Goal: Task Accomplishment & Management: Use online tool/utility

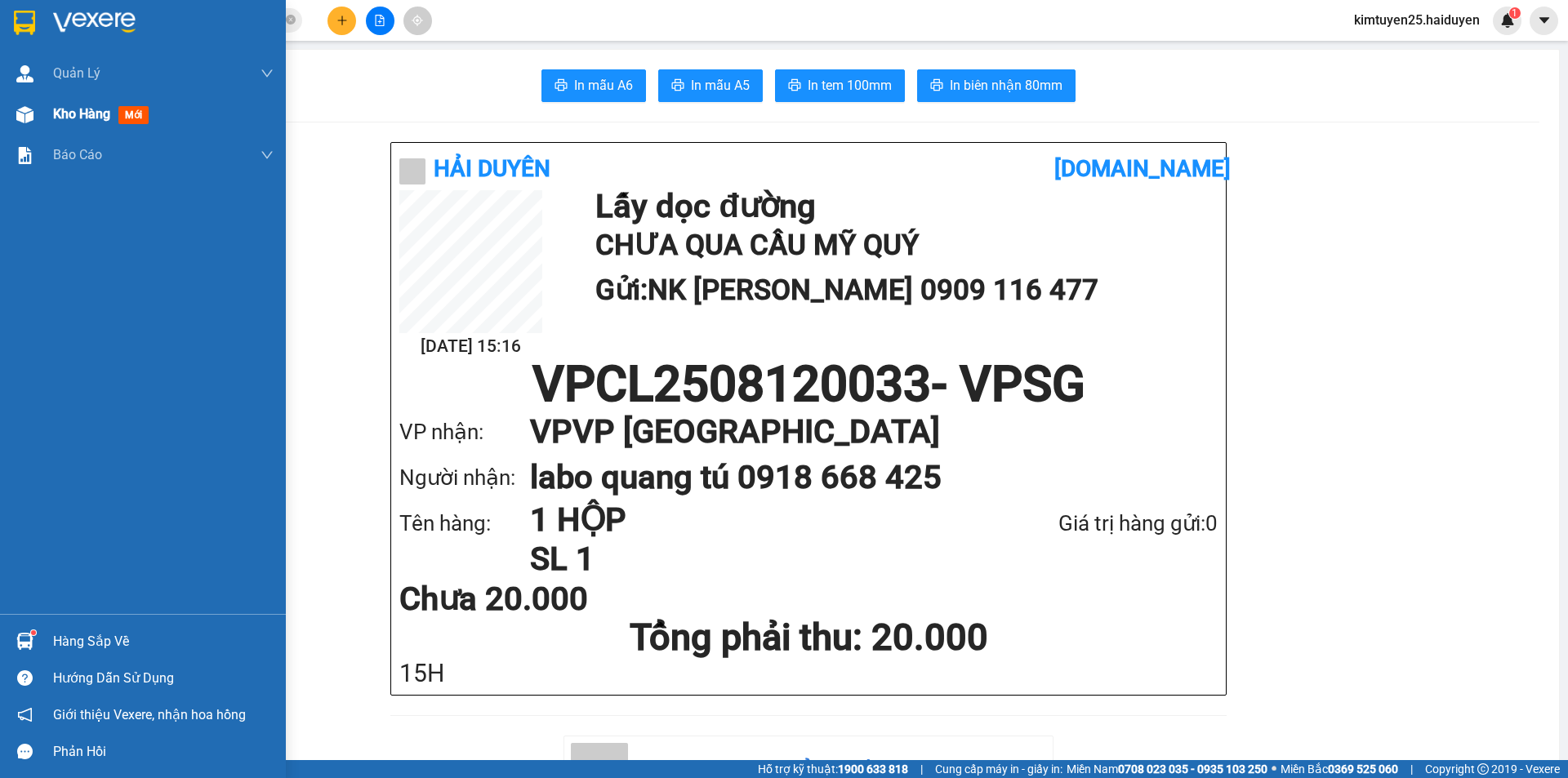
click at [52, 116] on div "Kho hàng mới" at bounding box center [143, 115] width 286 height 41
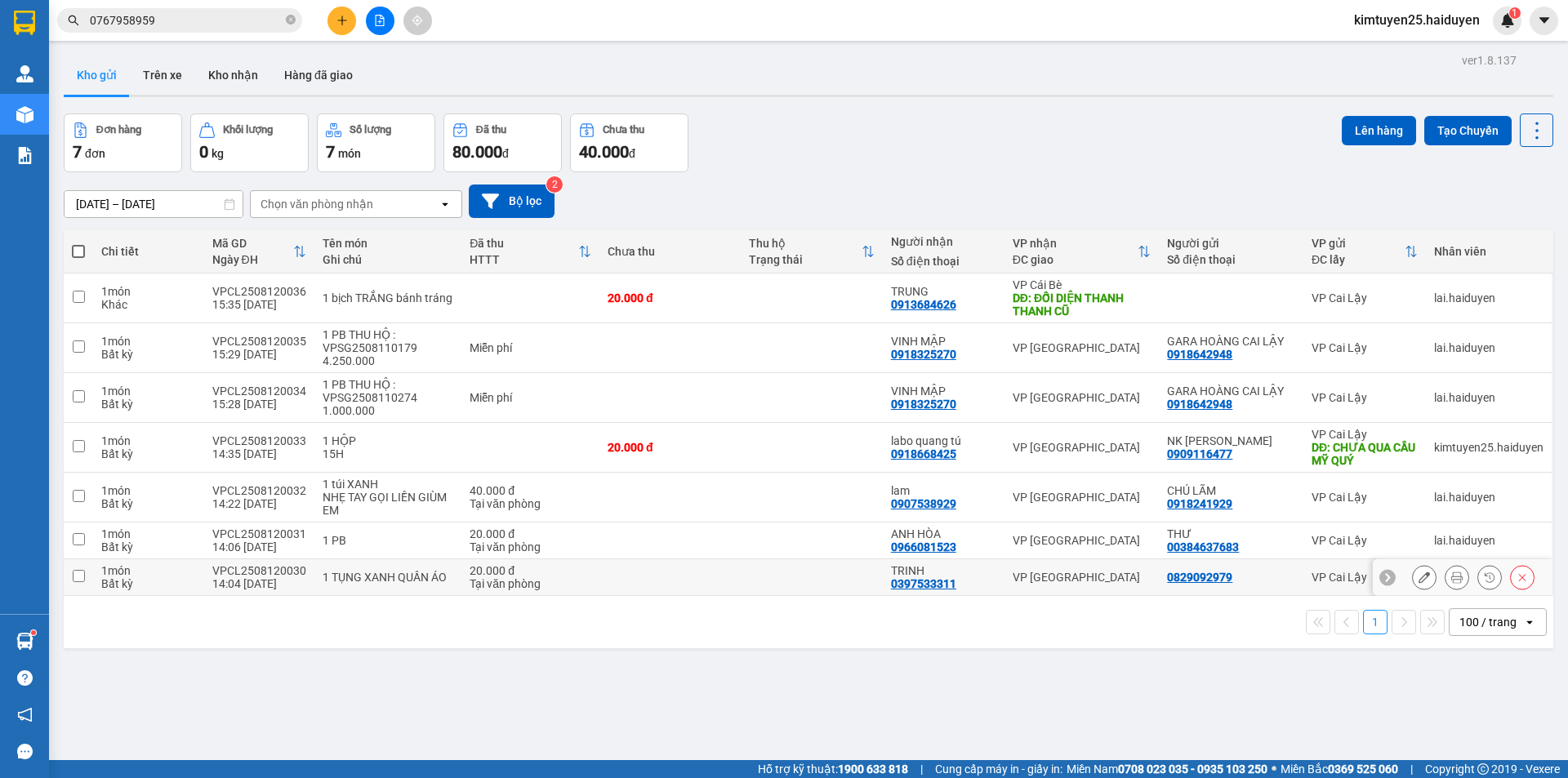
click at [630, 580] on td at bounding box center [670, 577] width 141 height 37
checkbox input "true"
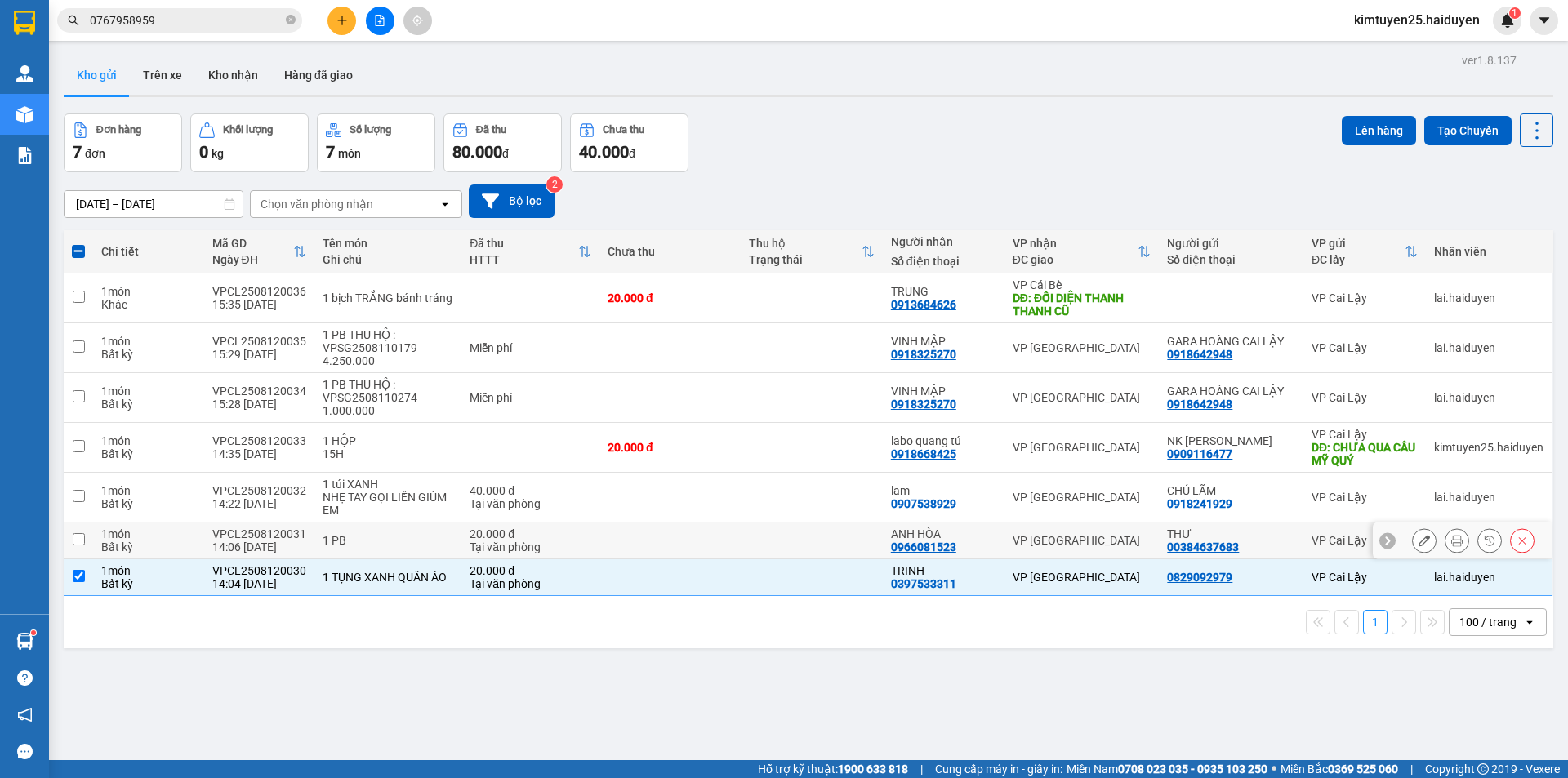
click at [675, 532] on td at bounding box center [670, 540] width 141 height 37
checkbox input "true"
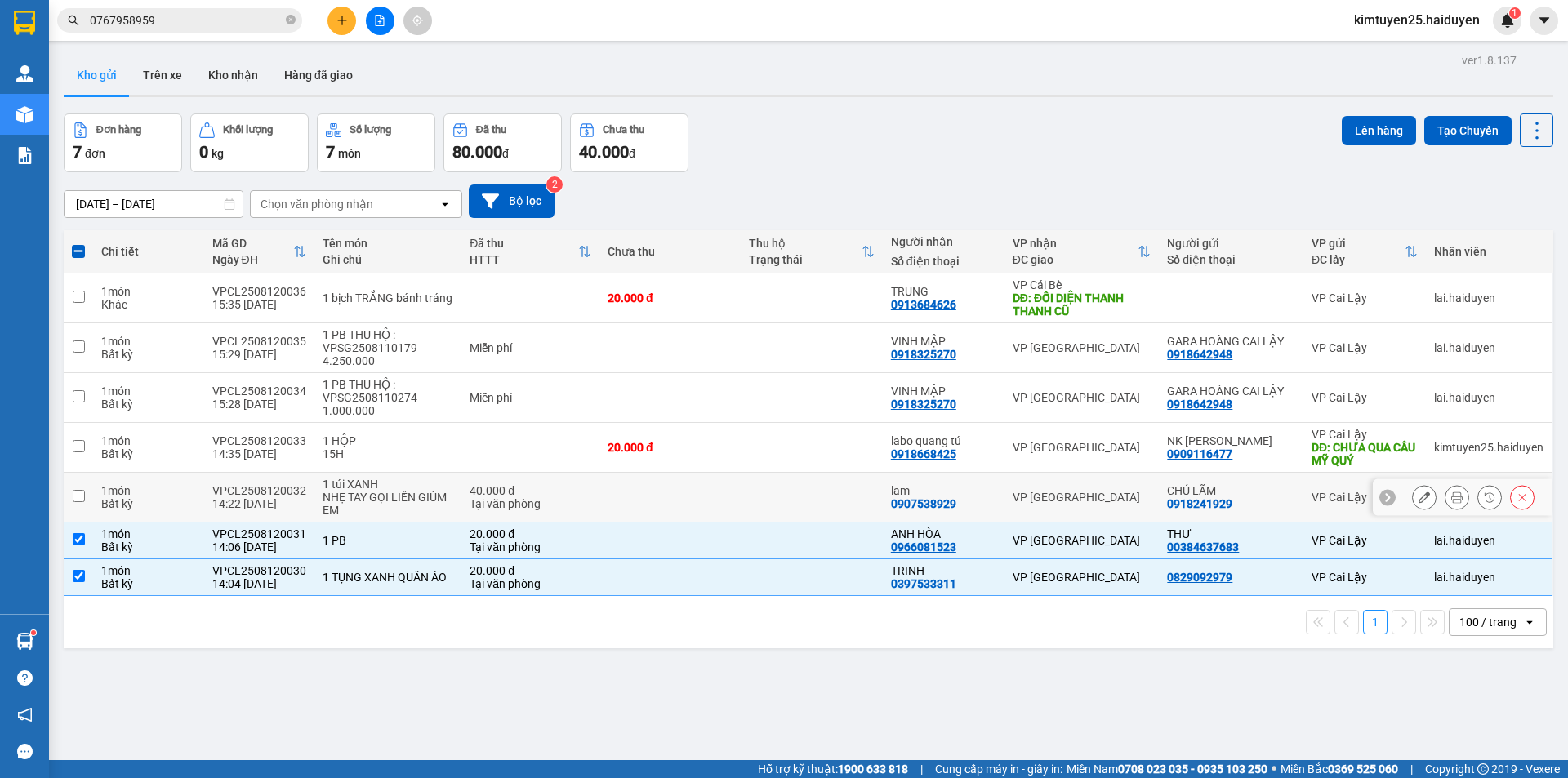
click at [748, 487] on td at bounding box center [811, 497] width 141 height 50
checkbox input "true"
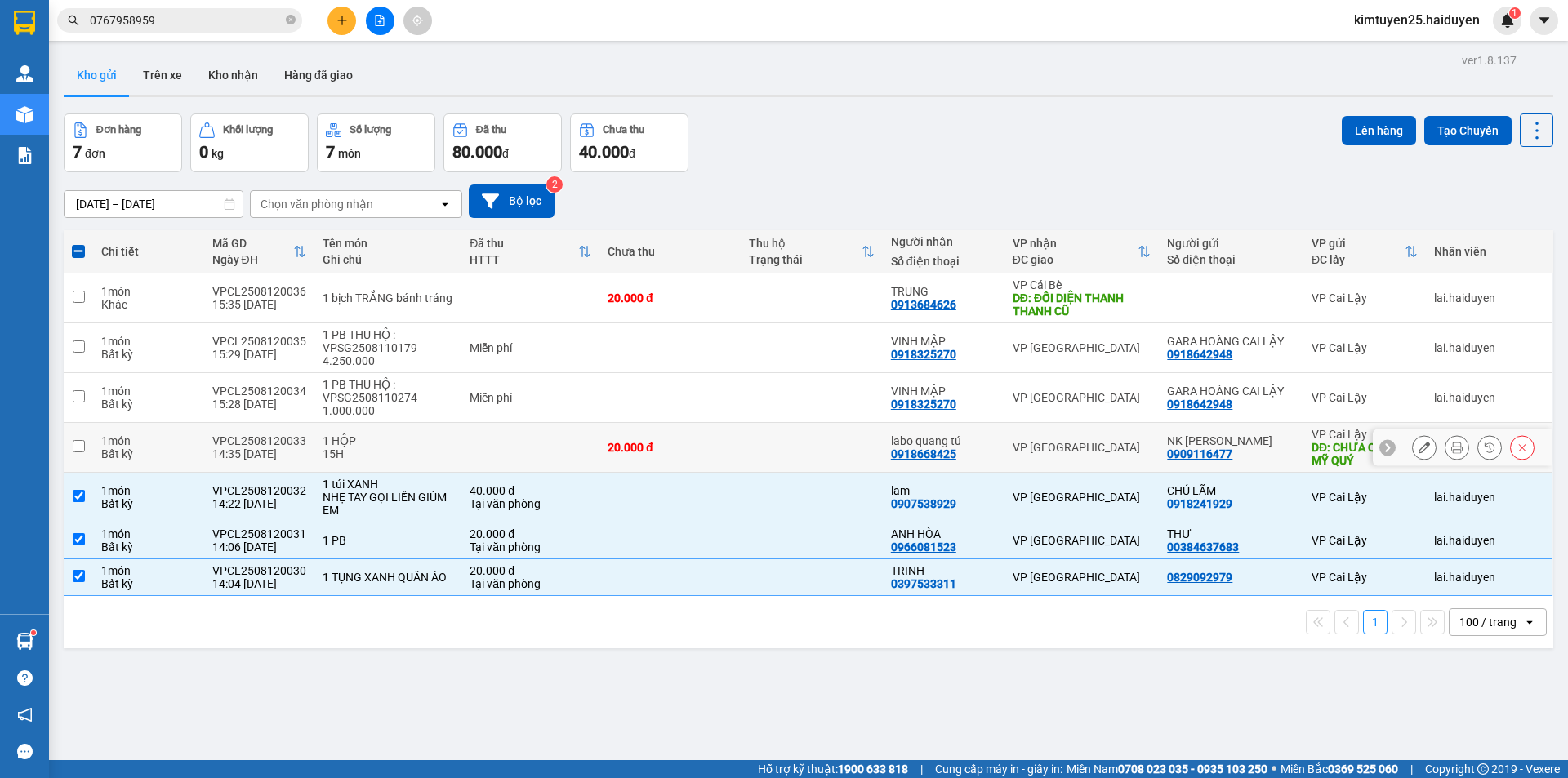
click at [808, 451] on td at bounding box center [811, 448] width 141 height 50
checkbox input "true"
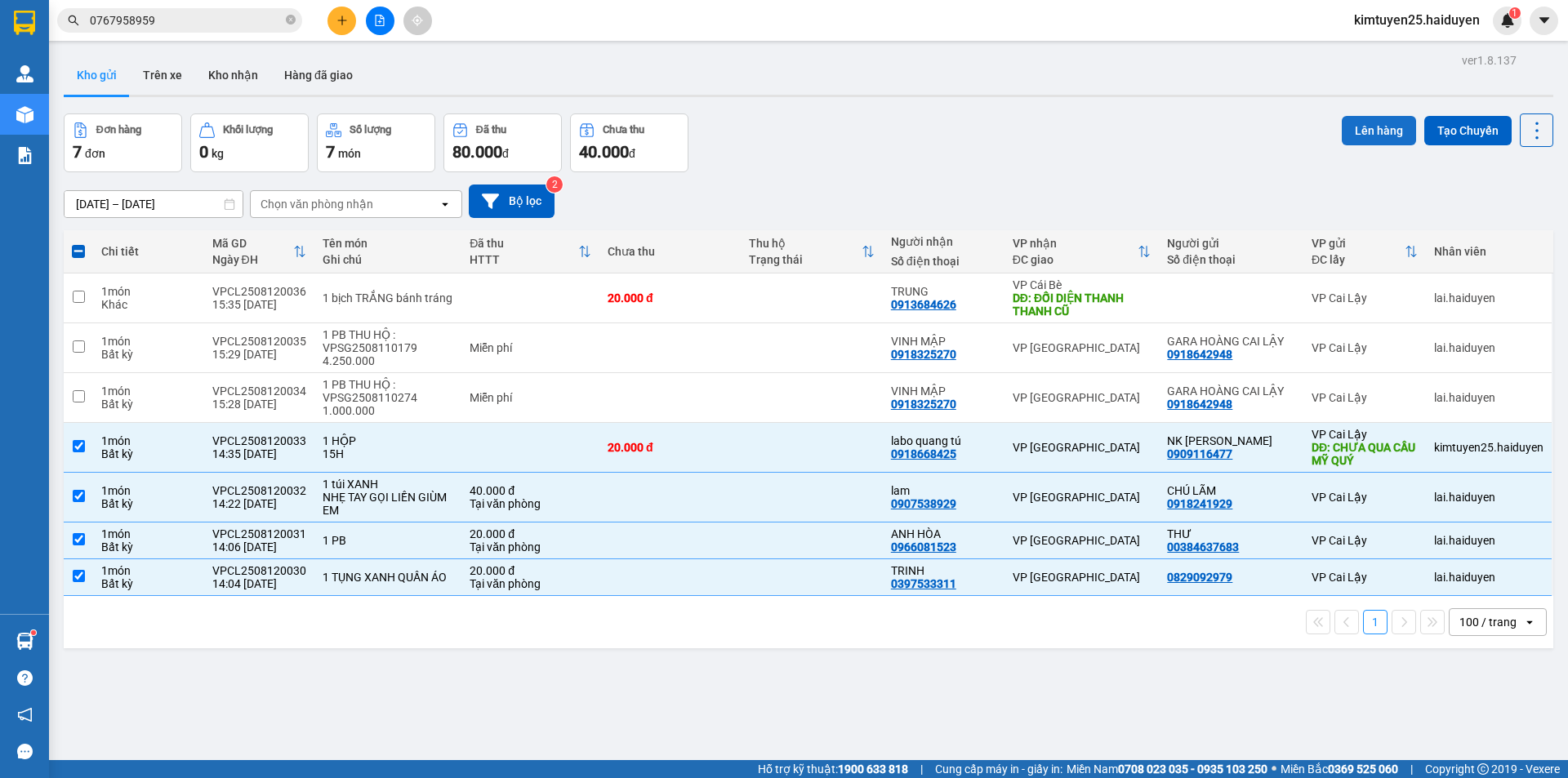
click at [1387, 139] on button "Lên hàng" at bounding box center [1379, 130] width 75 height 29
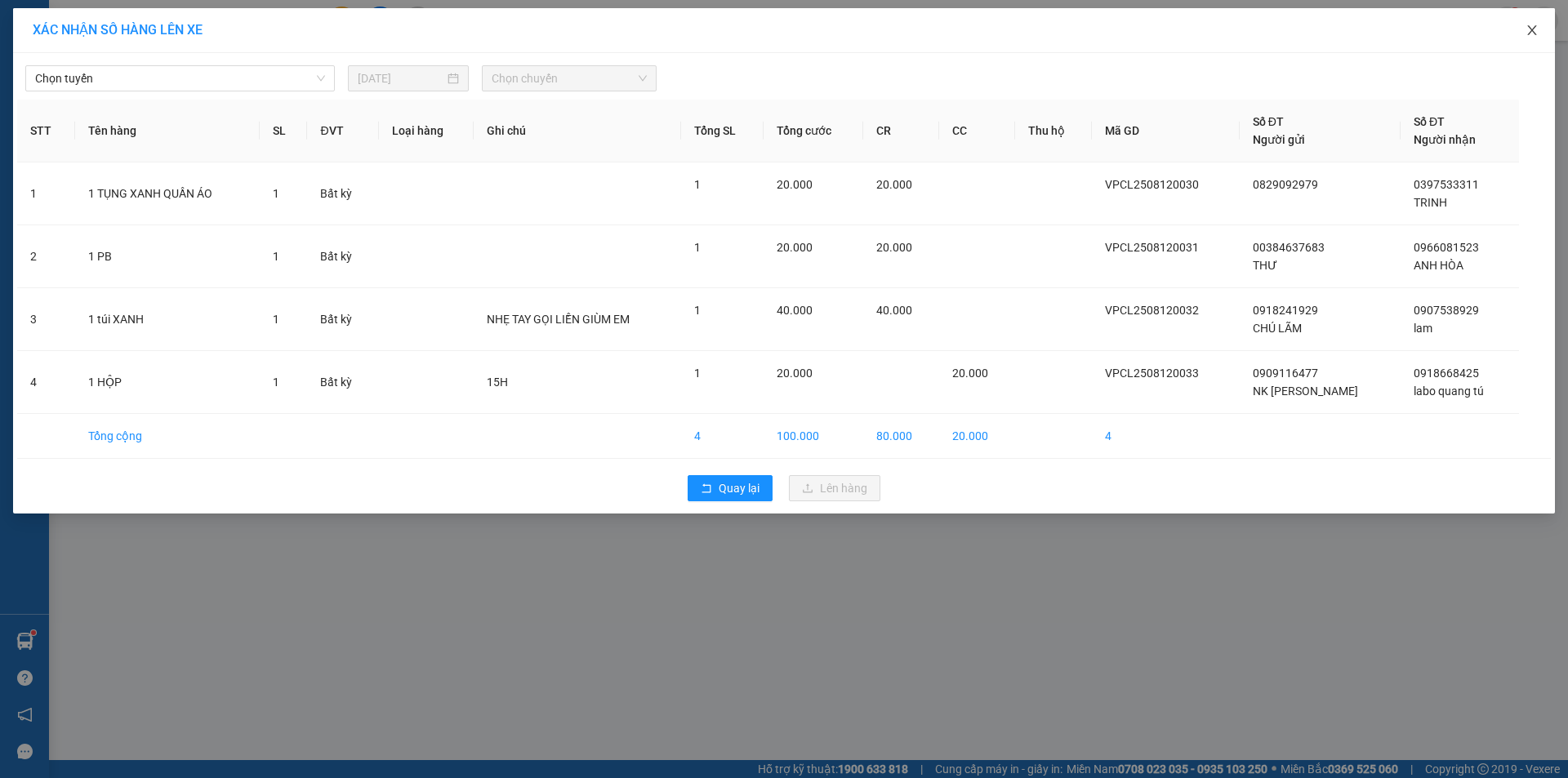
click at [1531, 38] on span "Close" at bounding box center [1531, 31] width 45 height 45
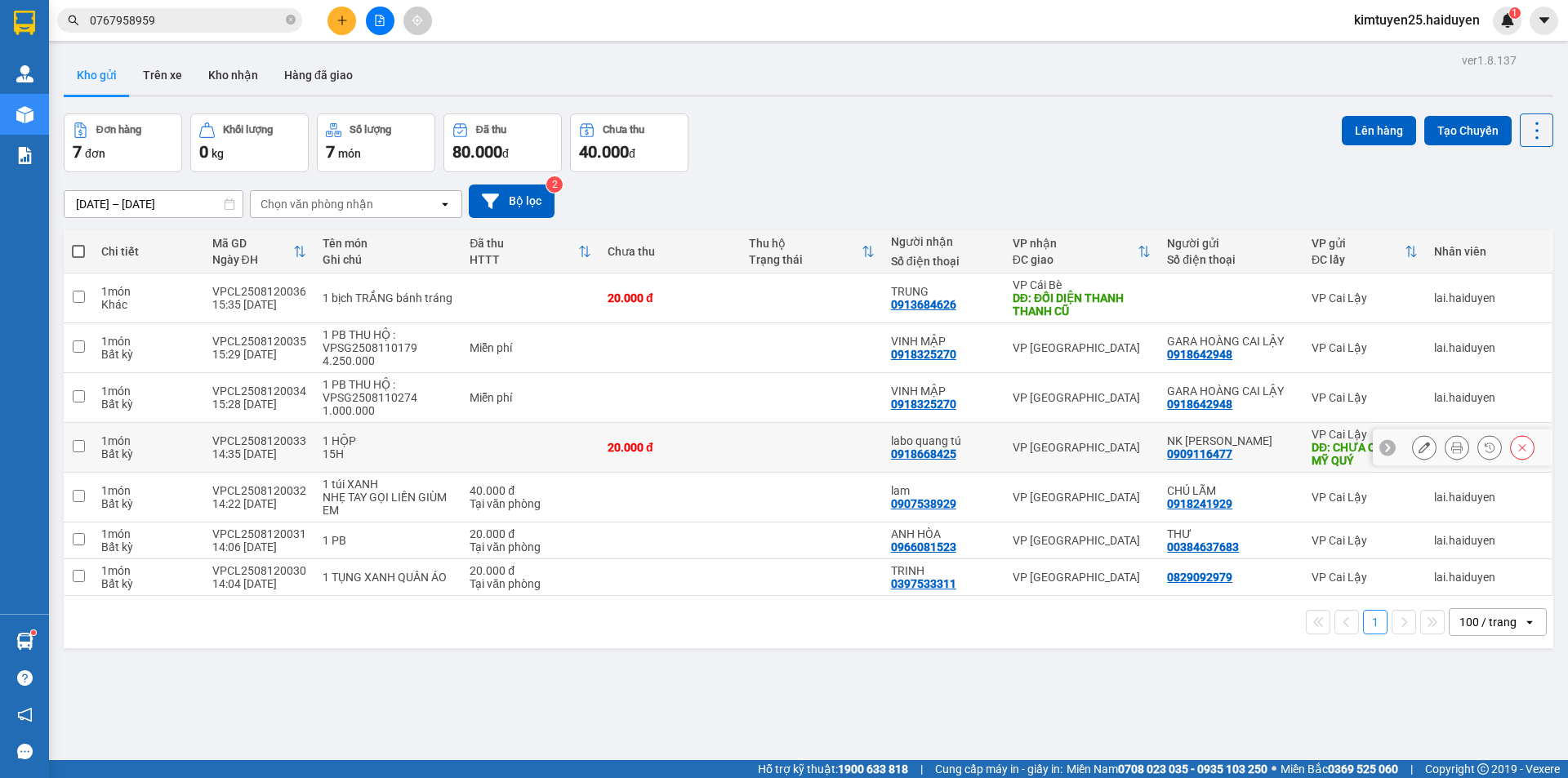
click at [1285, 455] on div "NK CẨM LINH 0909116477" at bounding box center [1231, 447] width 128 height 27
checkbox input "true"
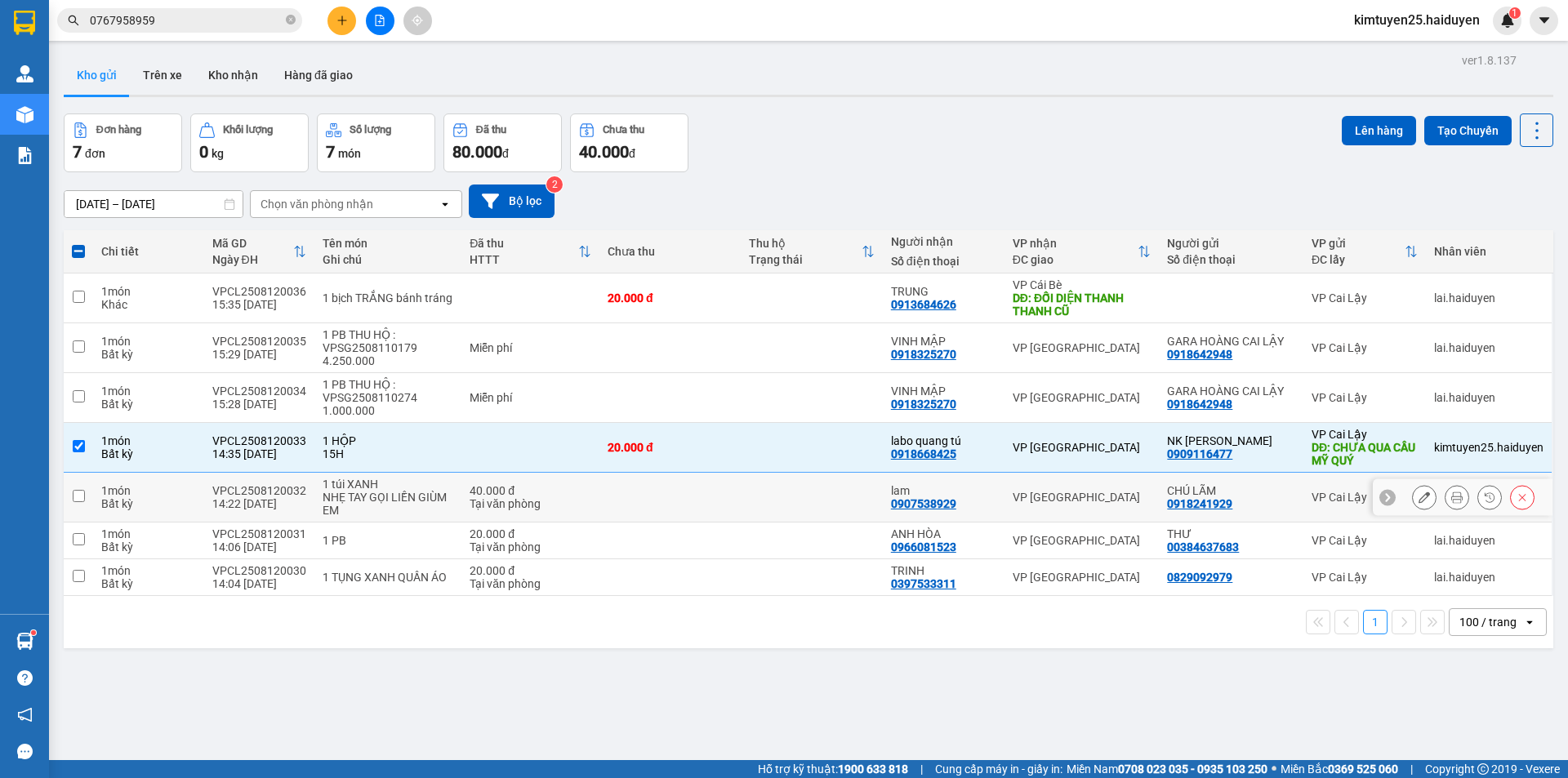
click at [1274, 496] on div "CHÚ LÃM" at bounding box center [1231, 490] width 128 height 13
checkbox input "true"
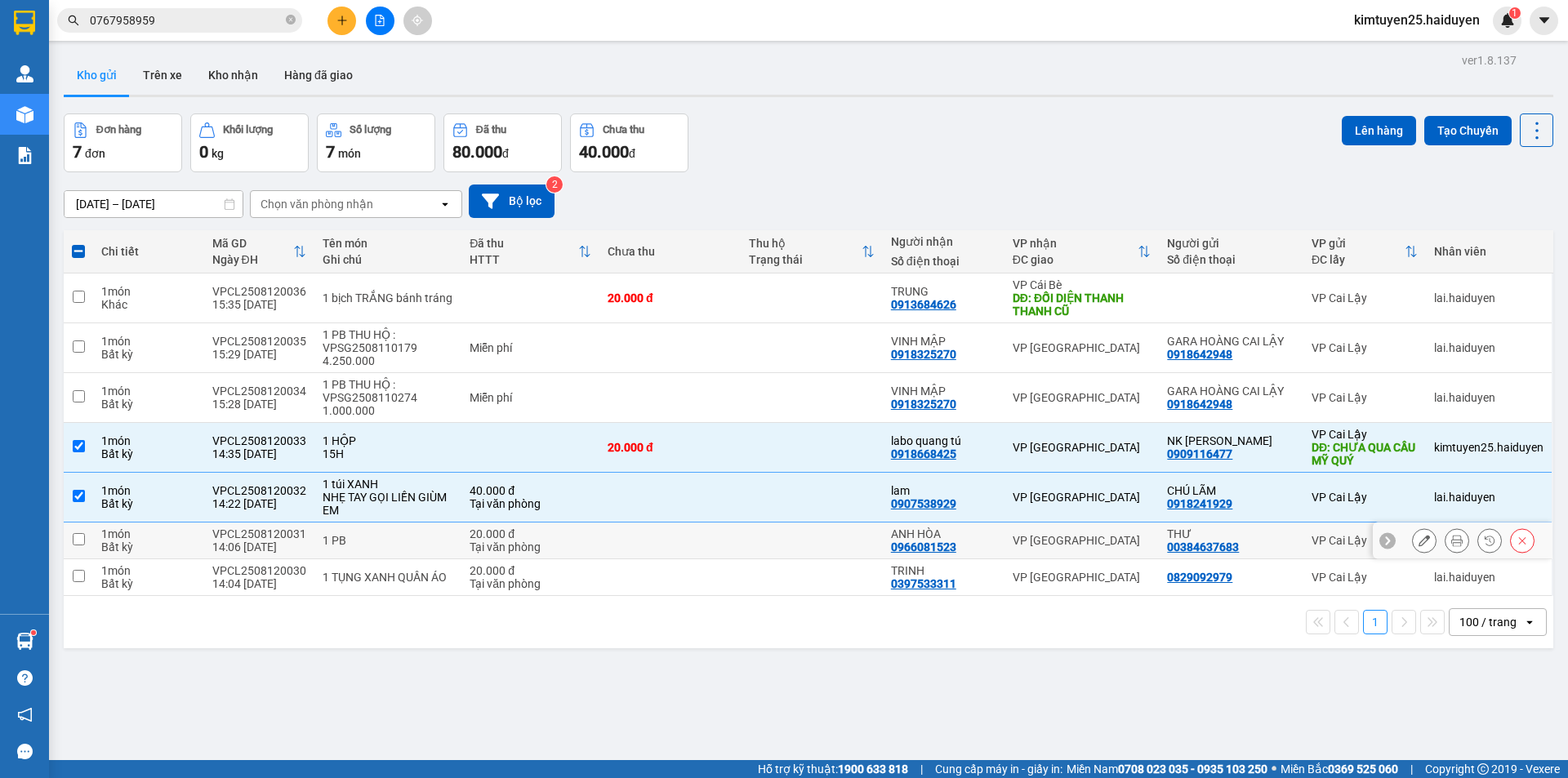
click at [1269, 556] on td "THƯ 00384637683" at bounding box center [1231, 540] width 145 height 37
checkbox input "true"
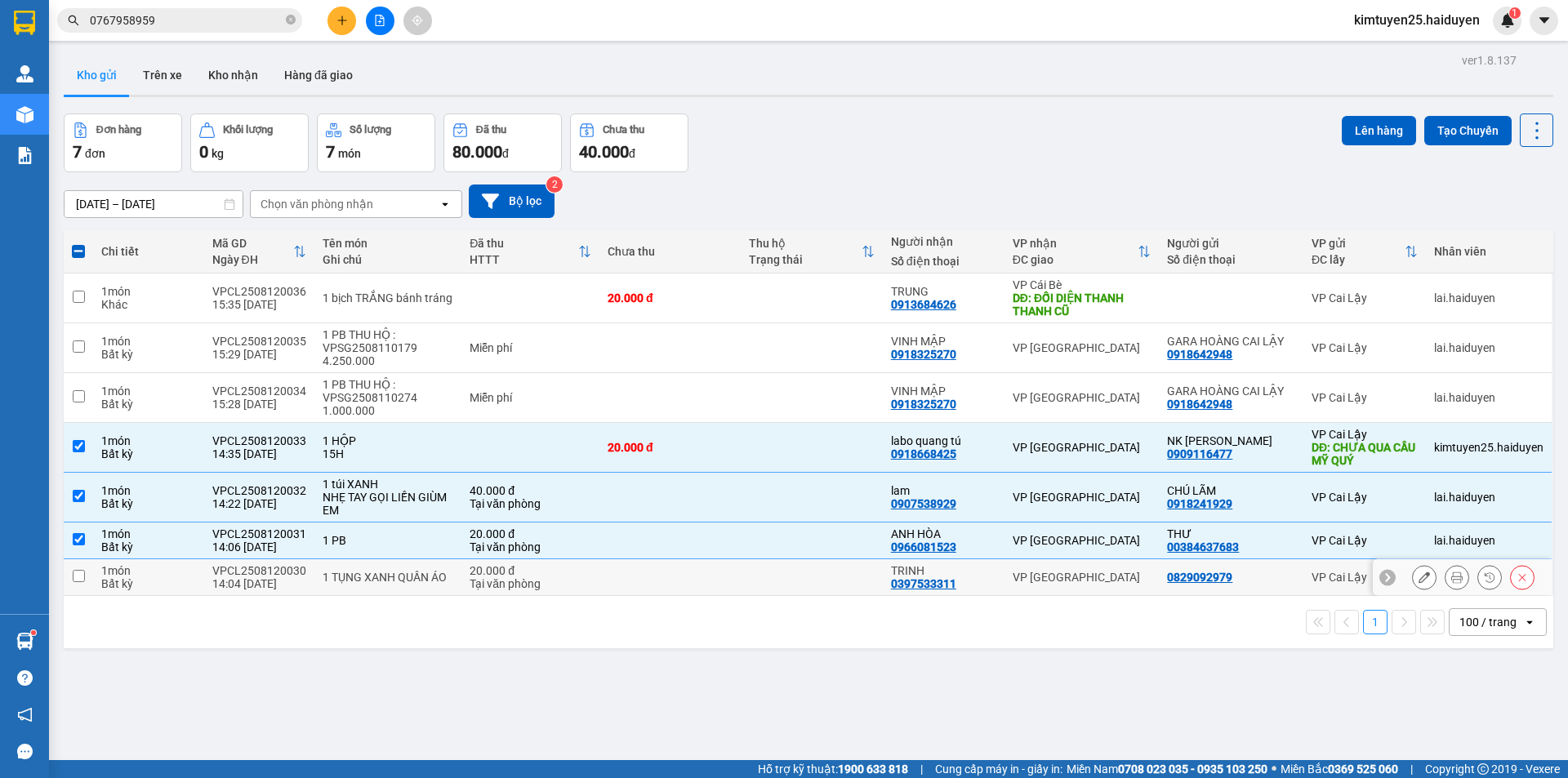
click at [1273, 577] on div "0829092979" at bounding box center [1231, 577] width 128 height 13
checkbox input "true"
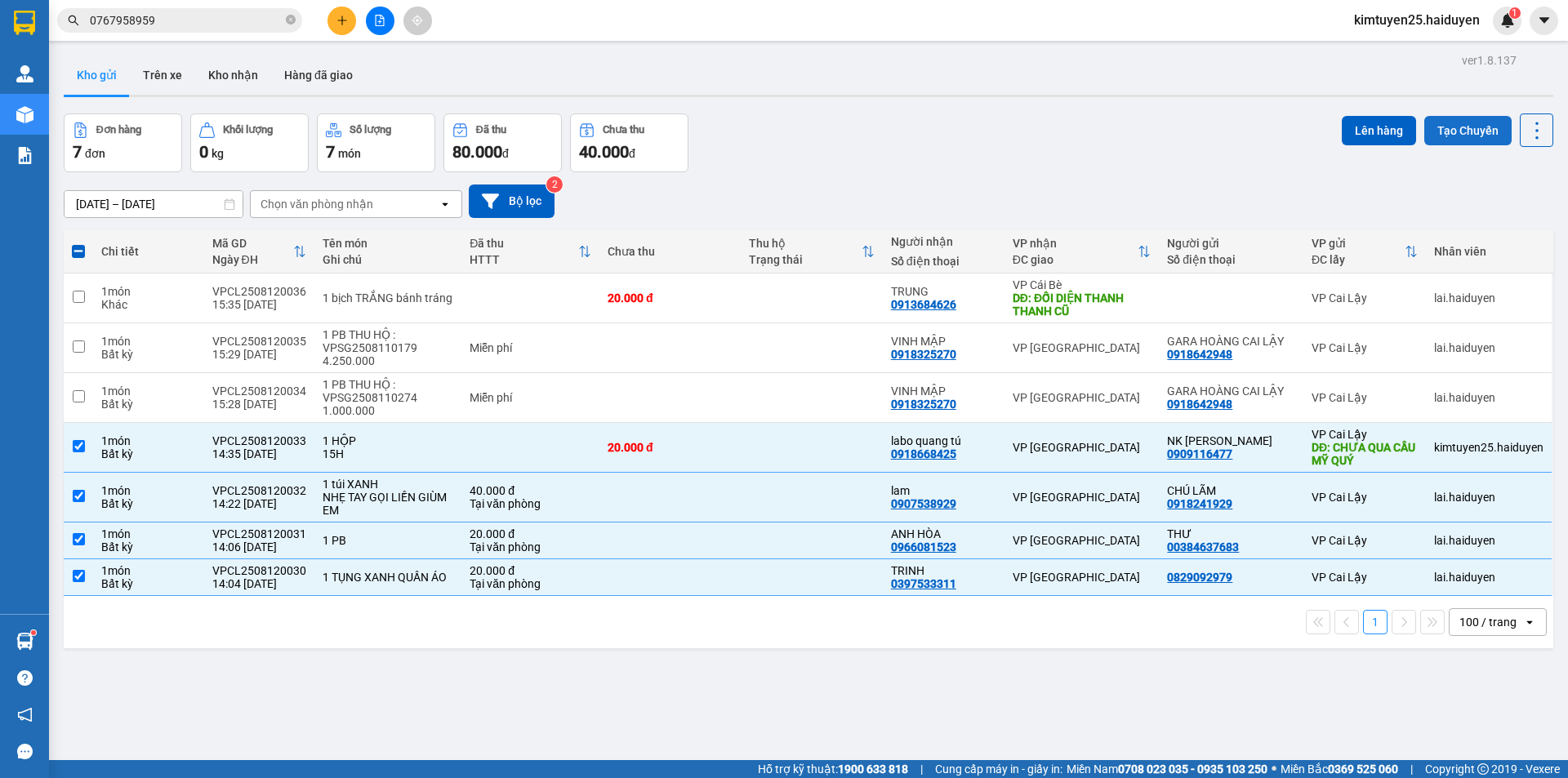
click at [1444, 132] on button "Tạo Chuyến" at bounding box center [1468, 130] width 87 height 29
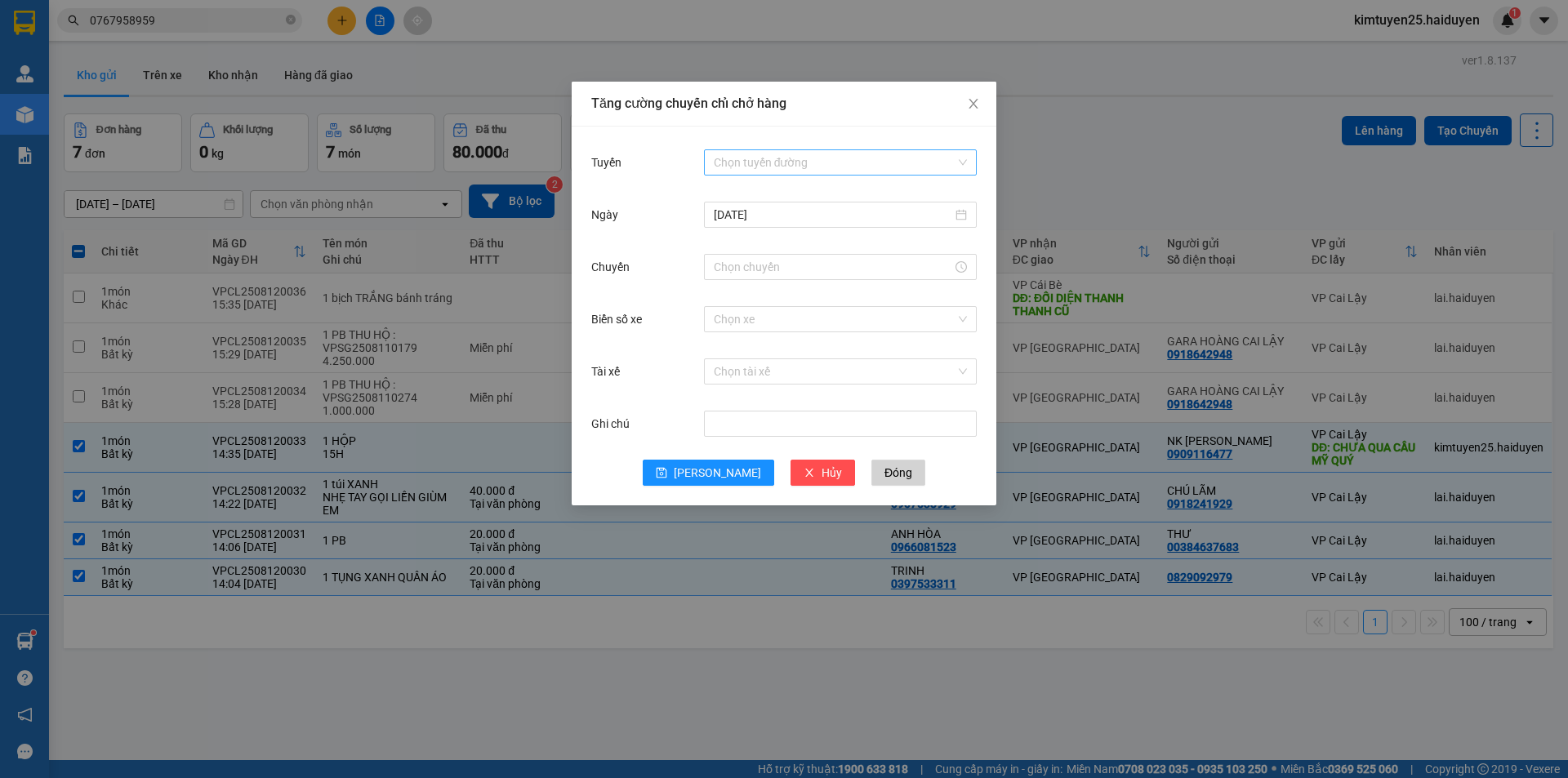
click at [729, 163] on input "Tuyến" at bounding box center [834, 162] width 241 height 25
click at [738, 216] on div "Cái Bè - [GEOGRAPHIC_DATA]" at bounding box center [840, 221] width 253 height 18
click at [772, 267] on input "Chuyến" at bounding box center [832, 266] width 238 height 18
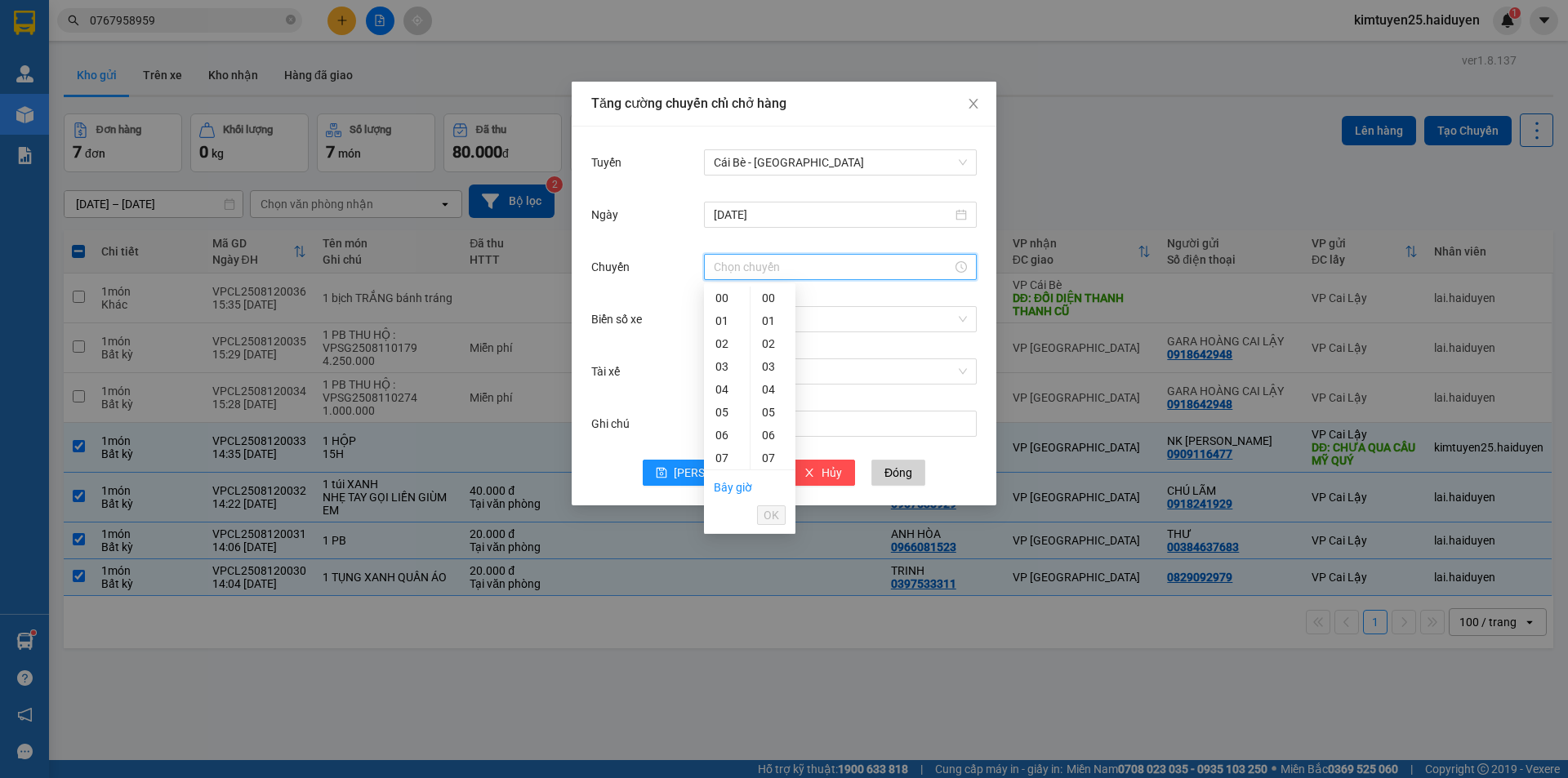
scroll to position [160, 0]
click at [726, 452] on div "14" at bounding box center [726, 458] width 45 height 23
click at [768, 444] on div "31" at bounding box center [772, 445] width 45 height 23
type input "14:31"
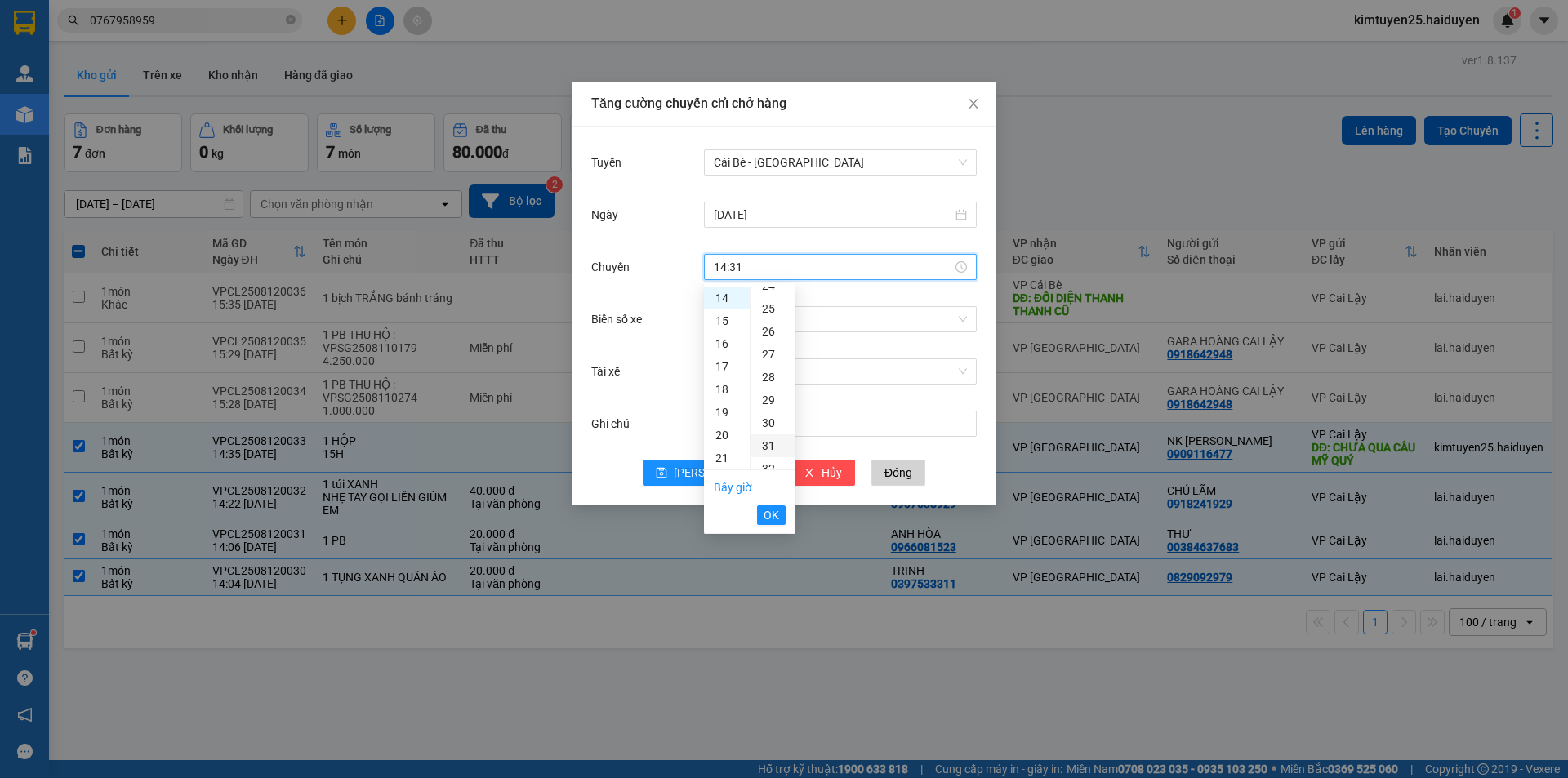
scroll to position [709, 0]
click at [779, 511] on button "OK" at bounding box center [771, 514] width 28 height 20
click at [761, 323] on input "Biển số xe" at bounding box center [834, 319] width 241 height 25
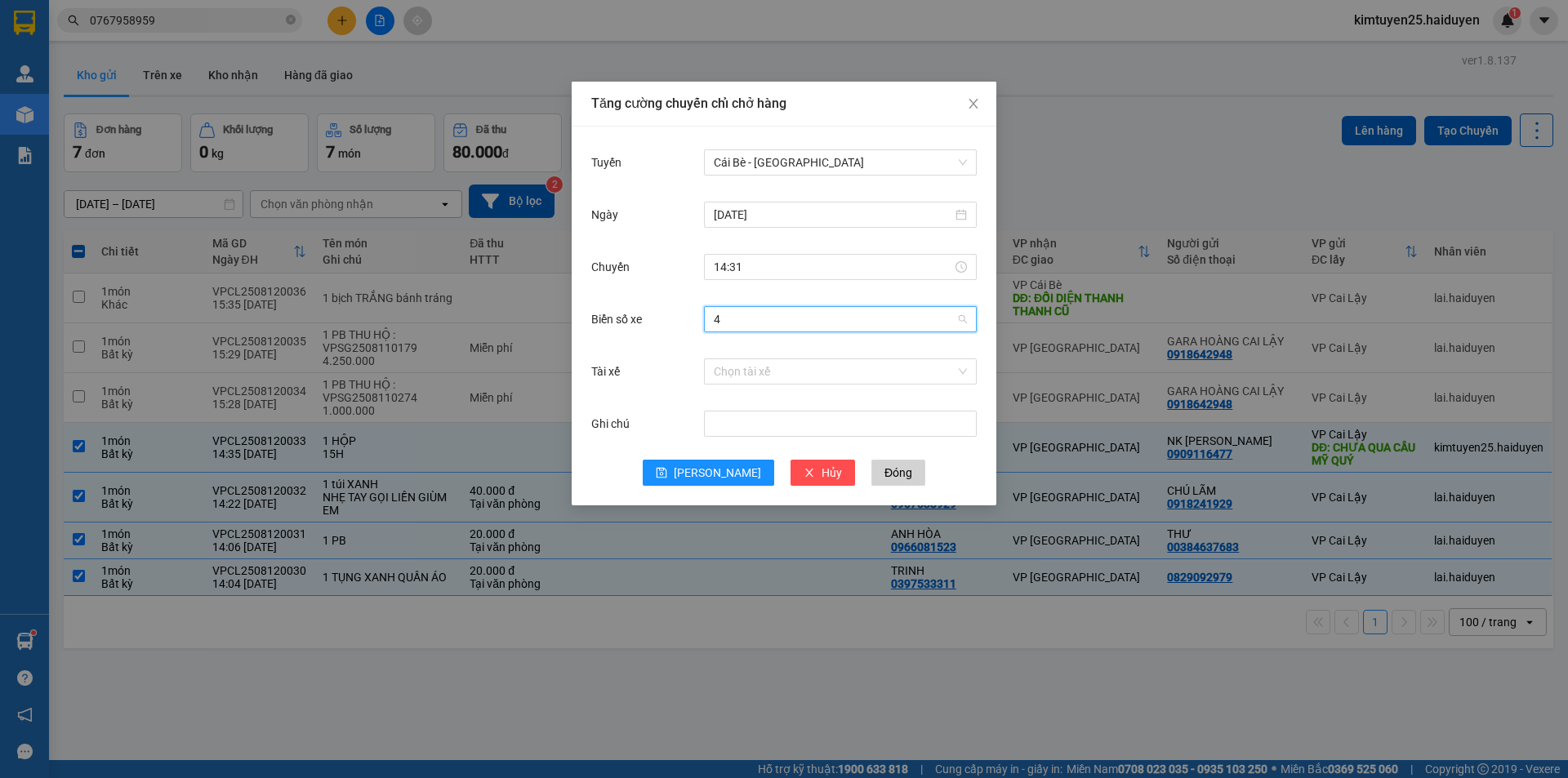
type input "40"
click at [766, 373] on div "51B-501.40" at bounding box center [840, 377] width 253 height 18
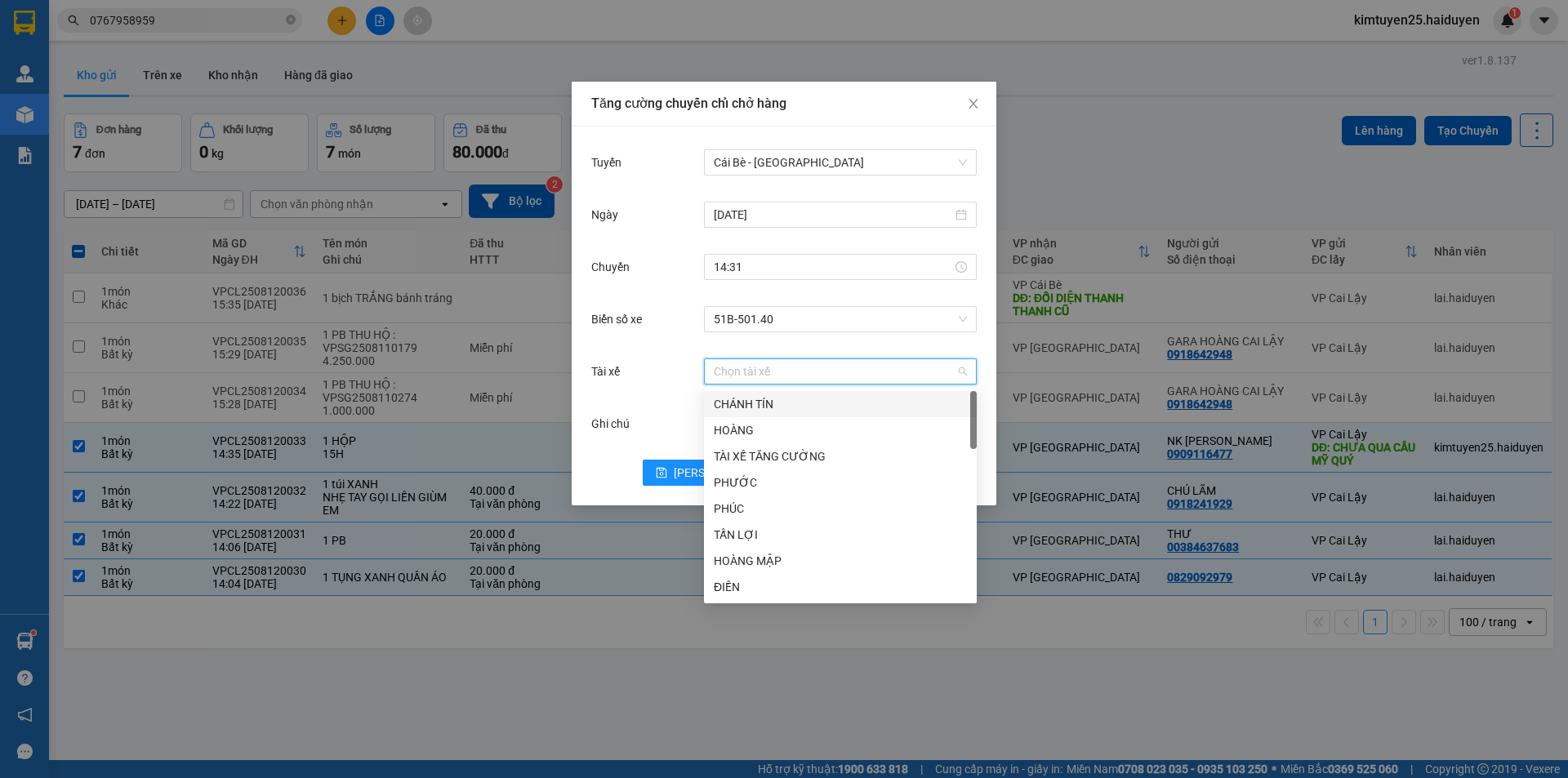
click at [760, 374] on input "Tài xế" at bounding box center [834, 371] width 241 height 25
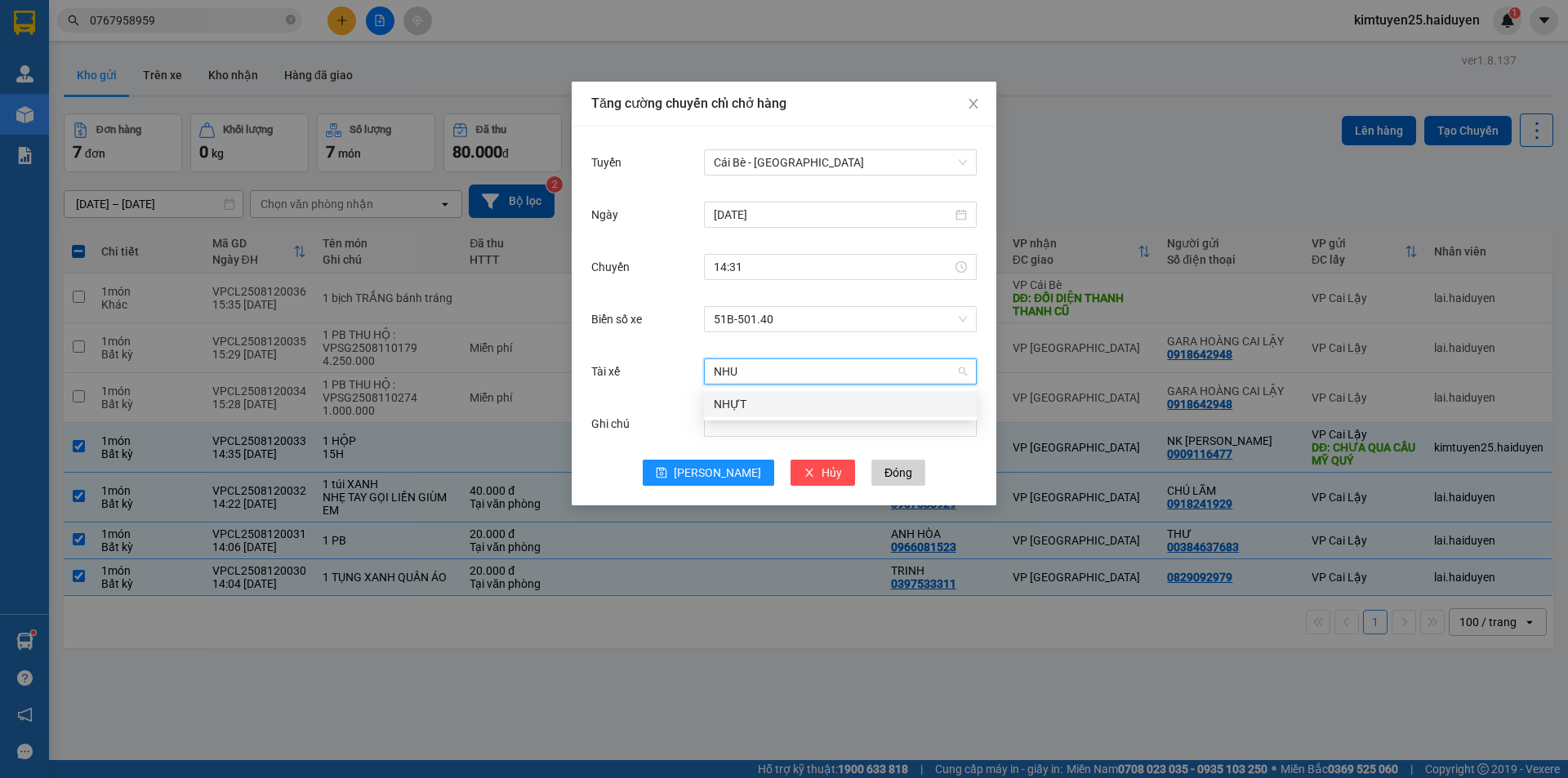
type input "NHUT"
click at [747, 405] on div "NHỰT" at bounding box center [840, 404] width 253 height 18
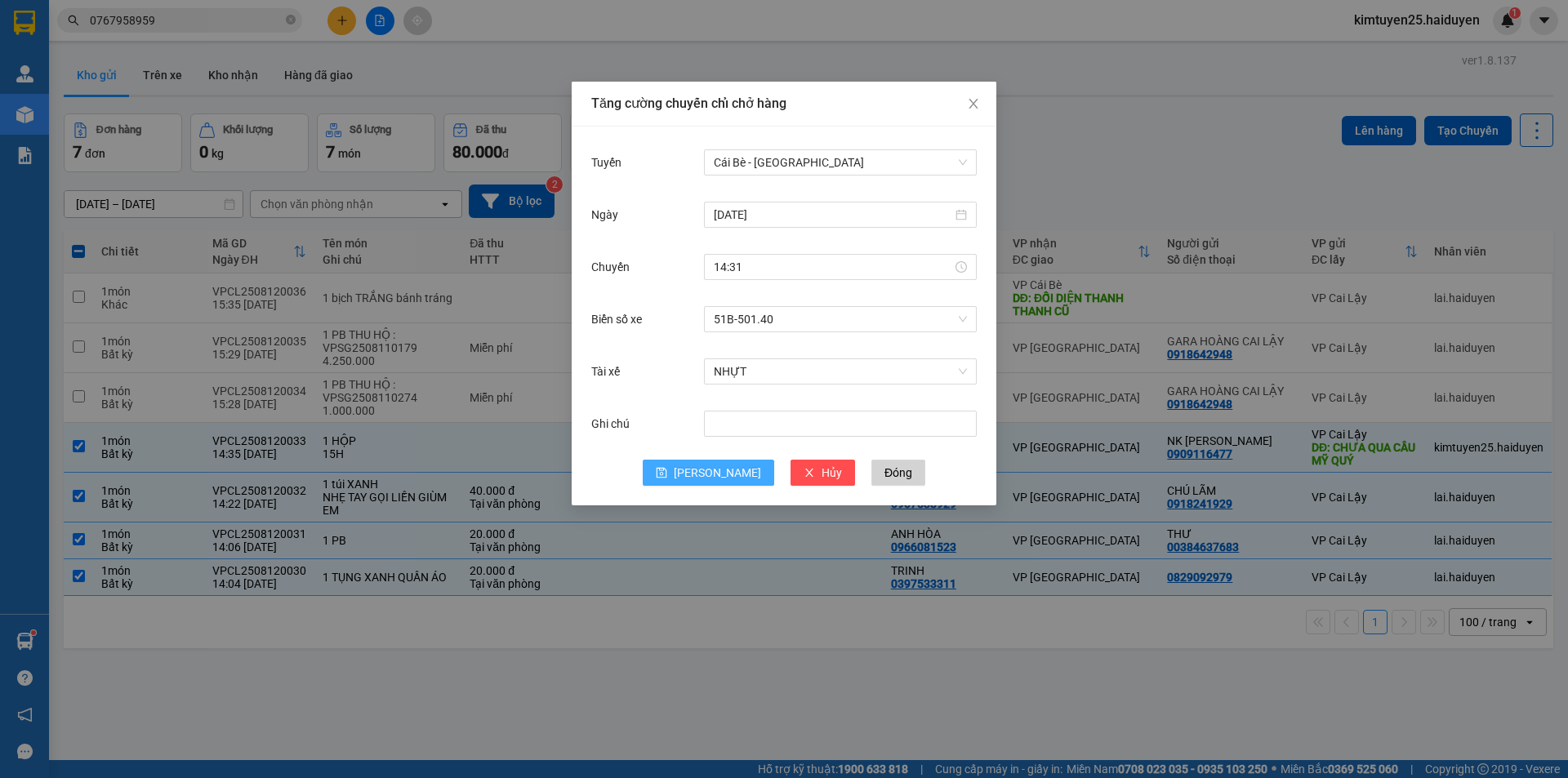
click at [667, 475] on icon "save" at bounding box center [661, 472] width 11 height 11
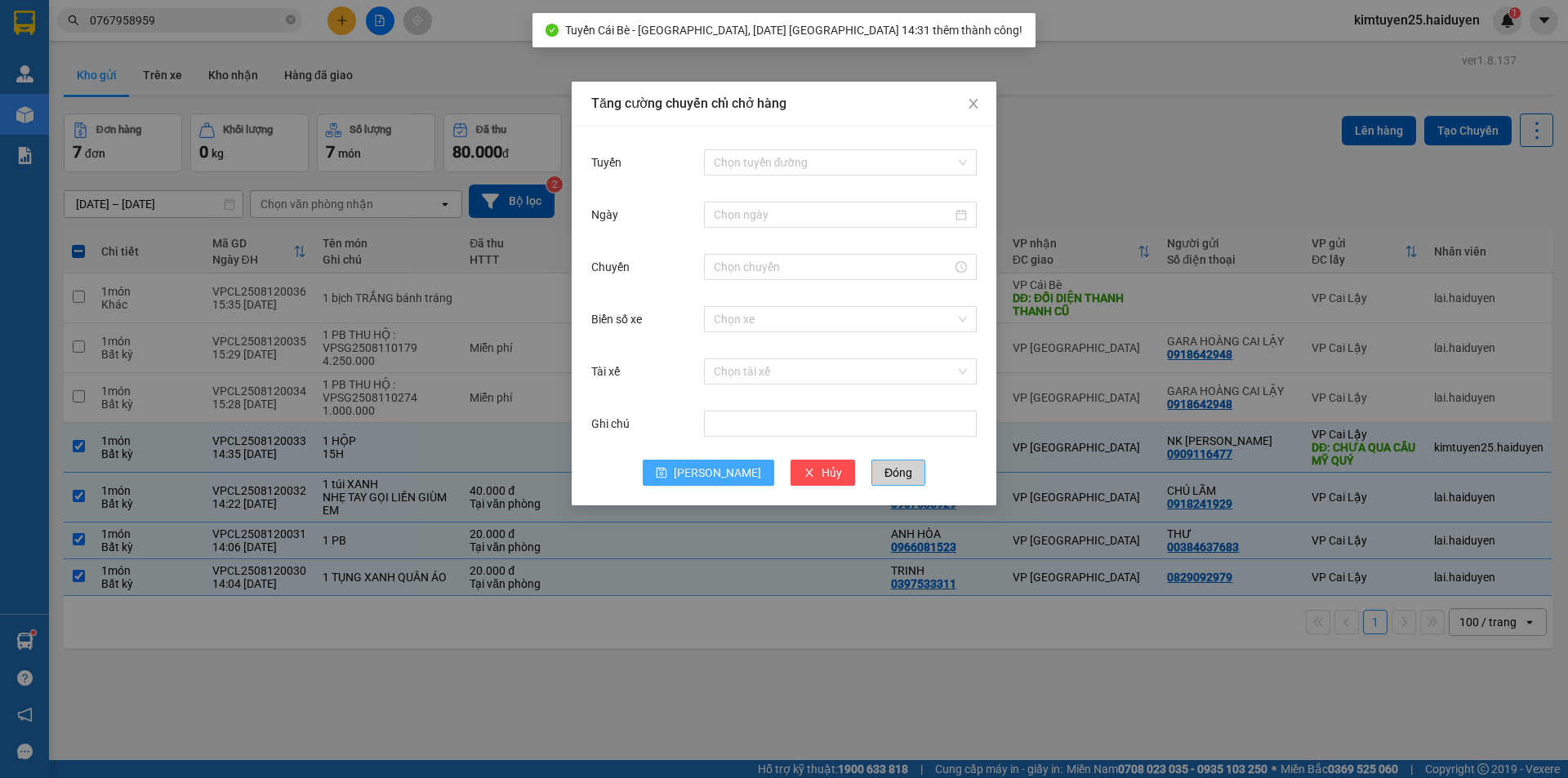
click at [885, 467] on span "Đóng" at bounding box center [898, 472] width 27 height 18
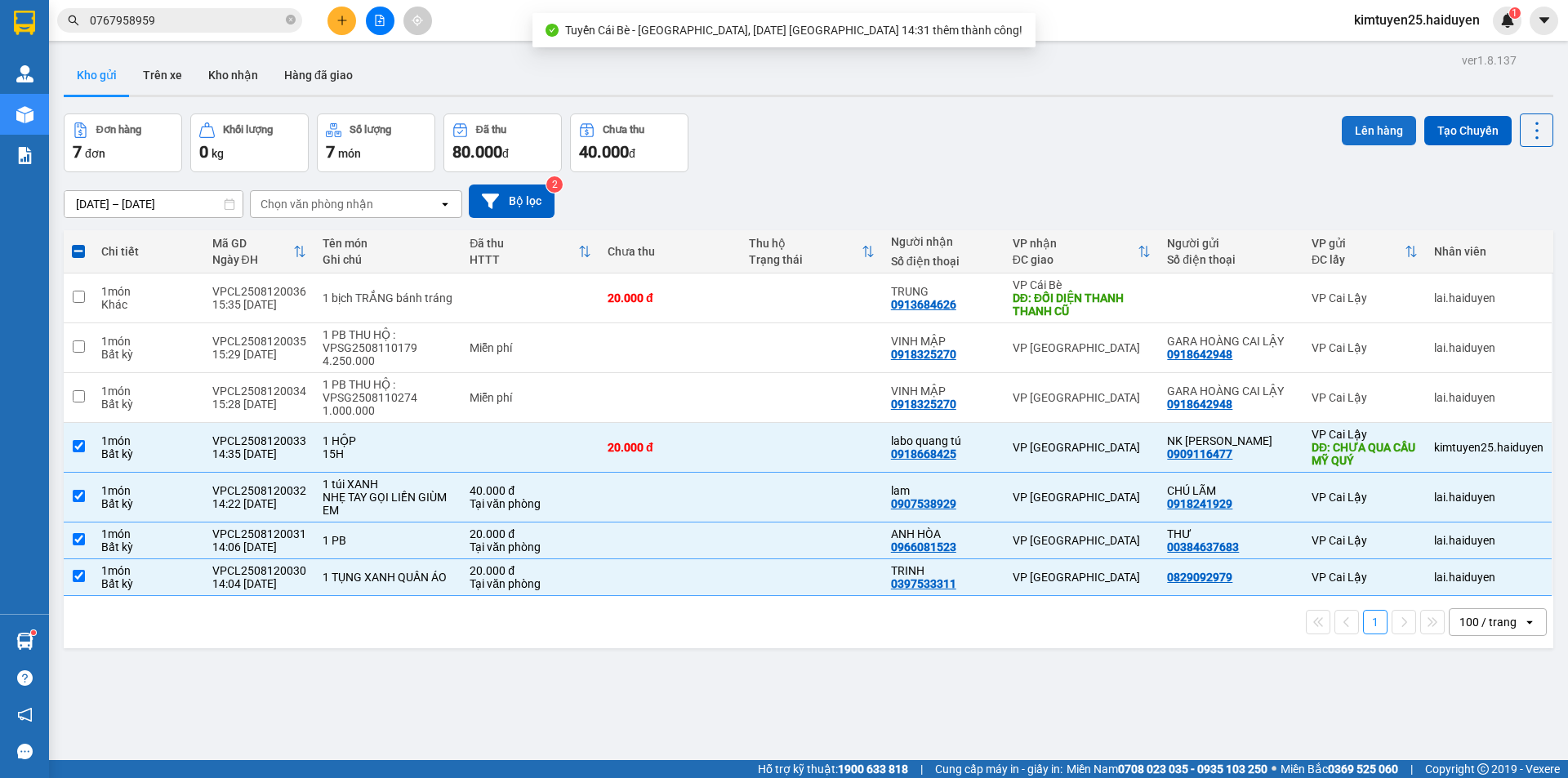
click at [1379, 129] on button "Lên hàng" at bounding box center [1379, 130] width 75 height 29
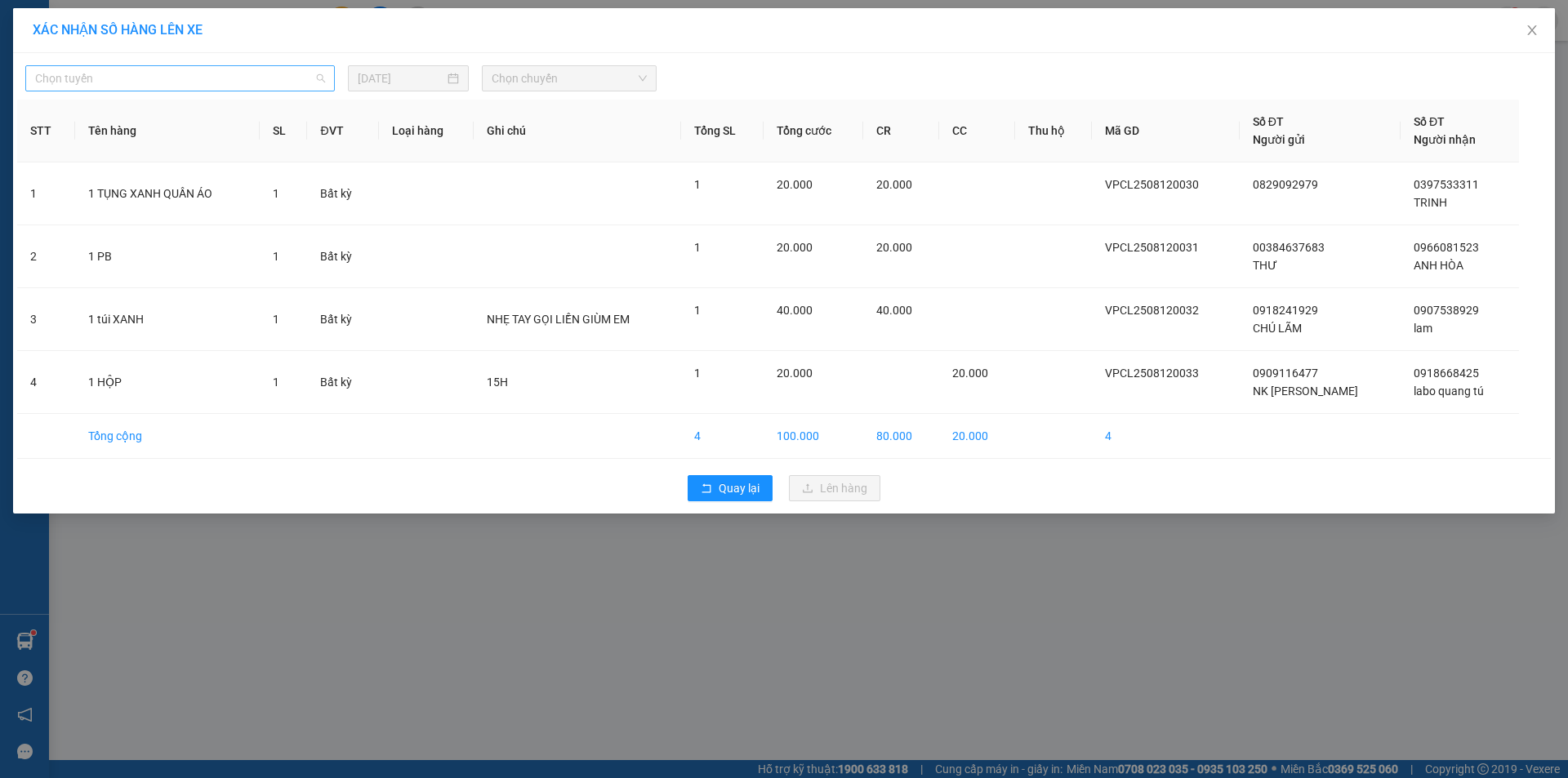
click at [228, 89] on span "Chọn tuyến" at bounding box center [180, 78] width 290 height 25
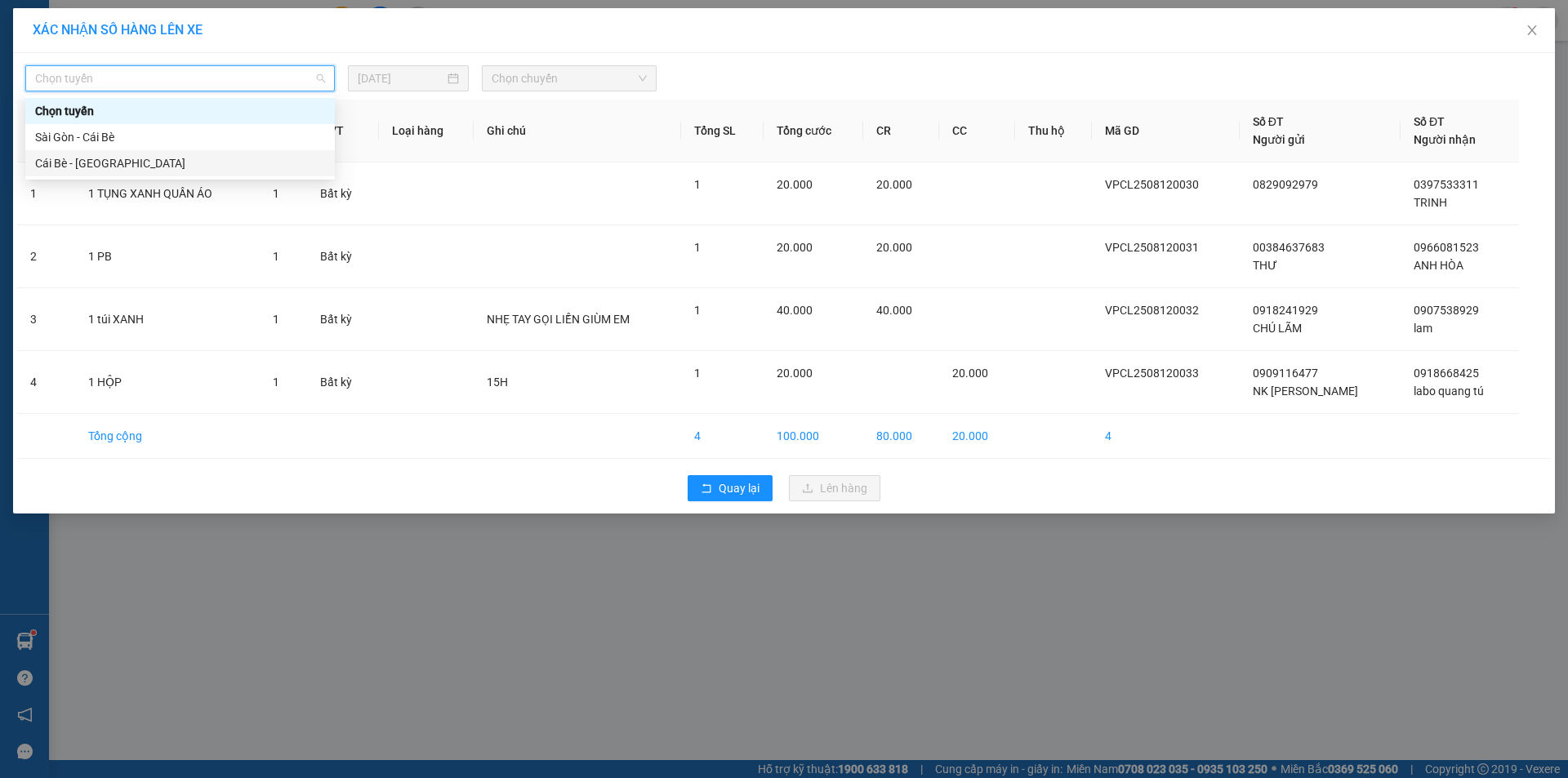
drag, startPoint x: 148, startPoint y: 165, endPoint x: 234, endPoint y: 138, distance: 90.1
click at [147, 167] on div "Cái Bè - [GEOGRAPHIC_DATA]" at bounding box center [180, 163] width 290 height 18
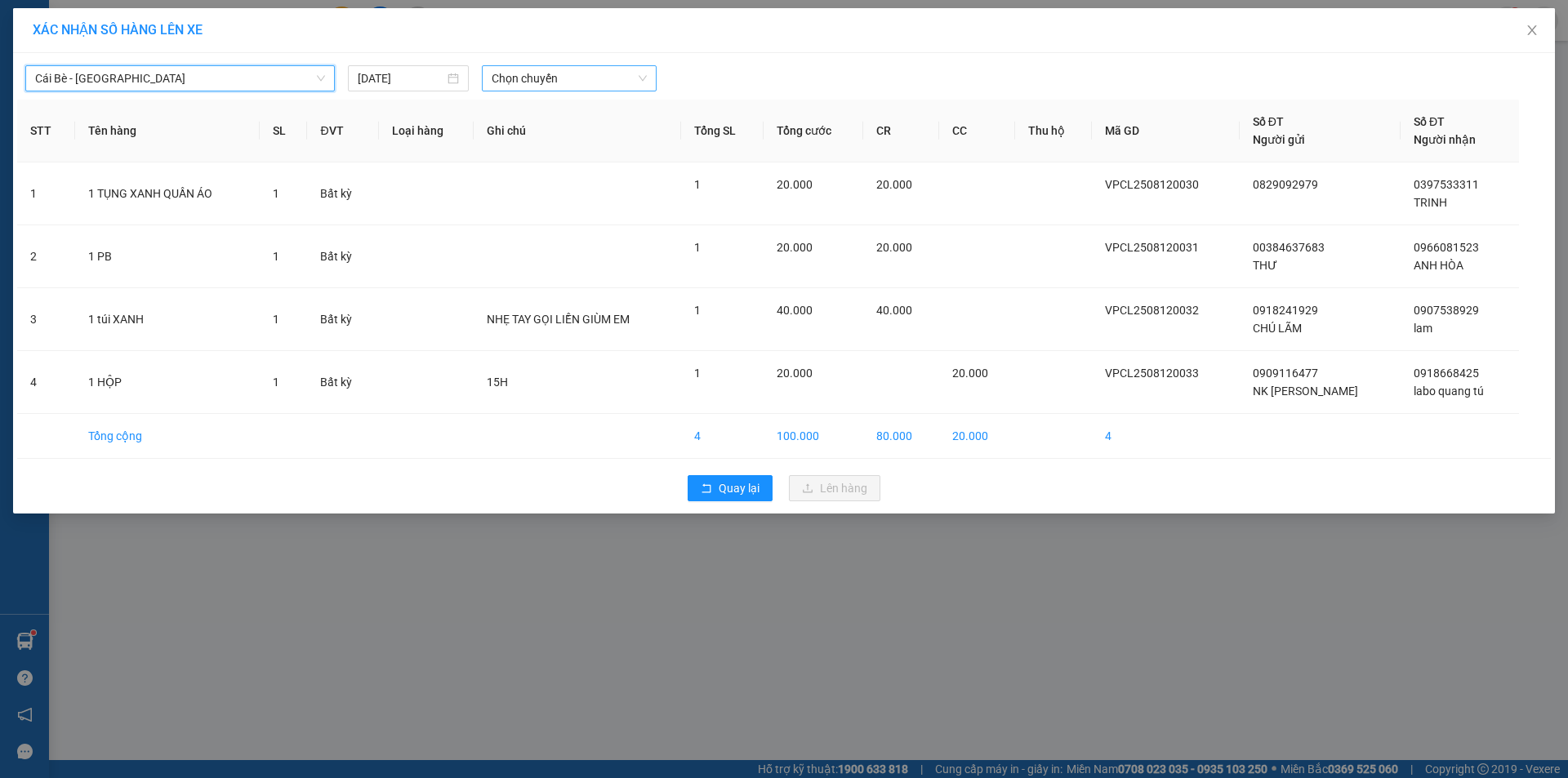
click at [557, 75] on span "Chọn chuyến" at bounding box center [569, 78] width 155 height 25
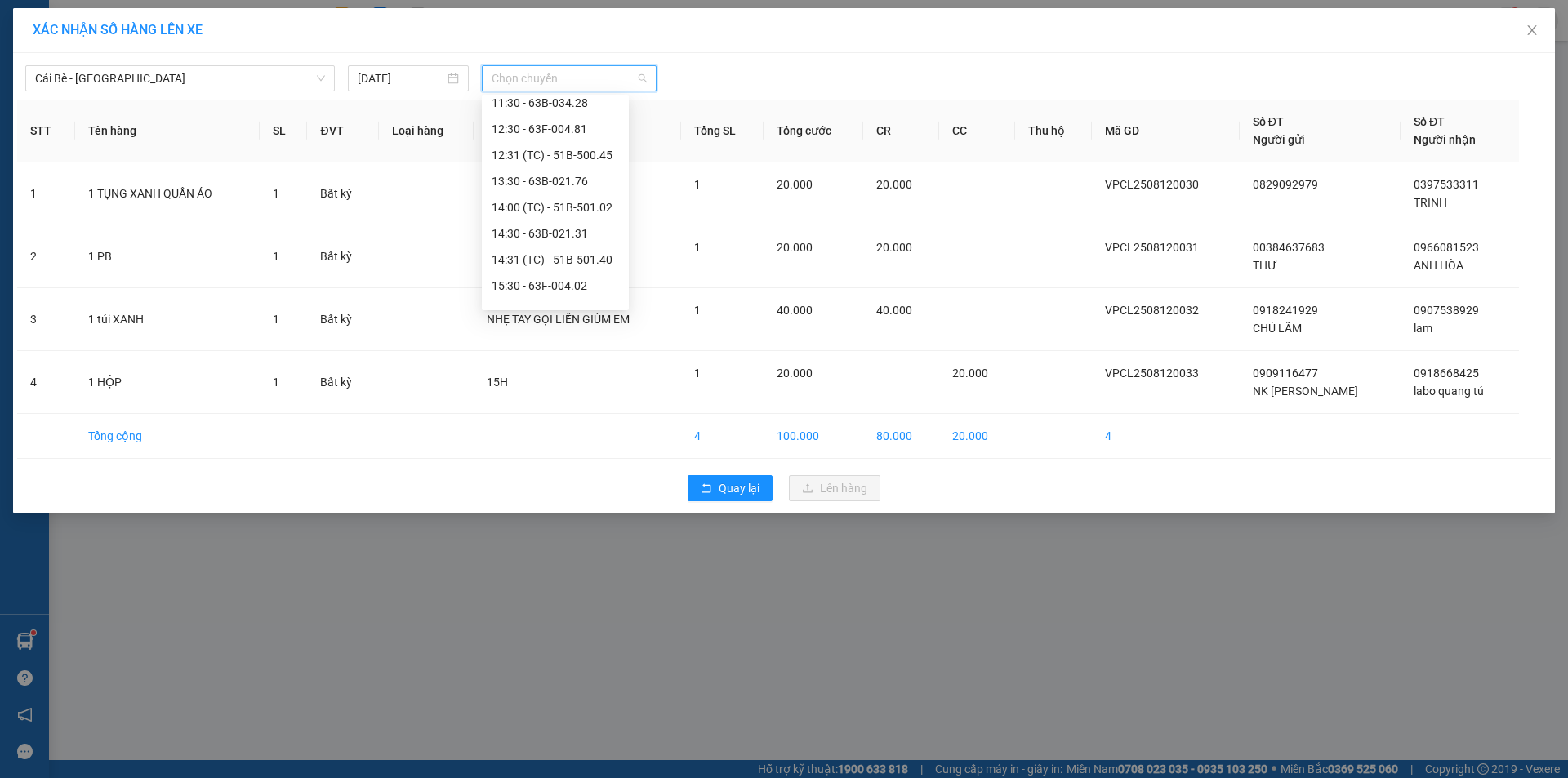
scroll to position [444, 0]
click at [580, 237] on div "14:31 (TC) - 51B-501.40" at bounding box center [555, 241] width 128 height 18
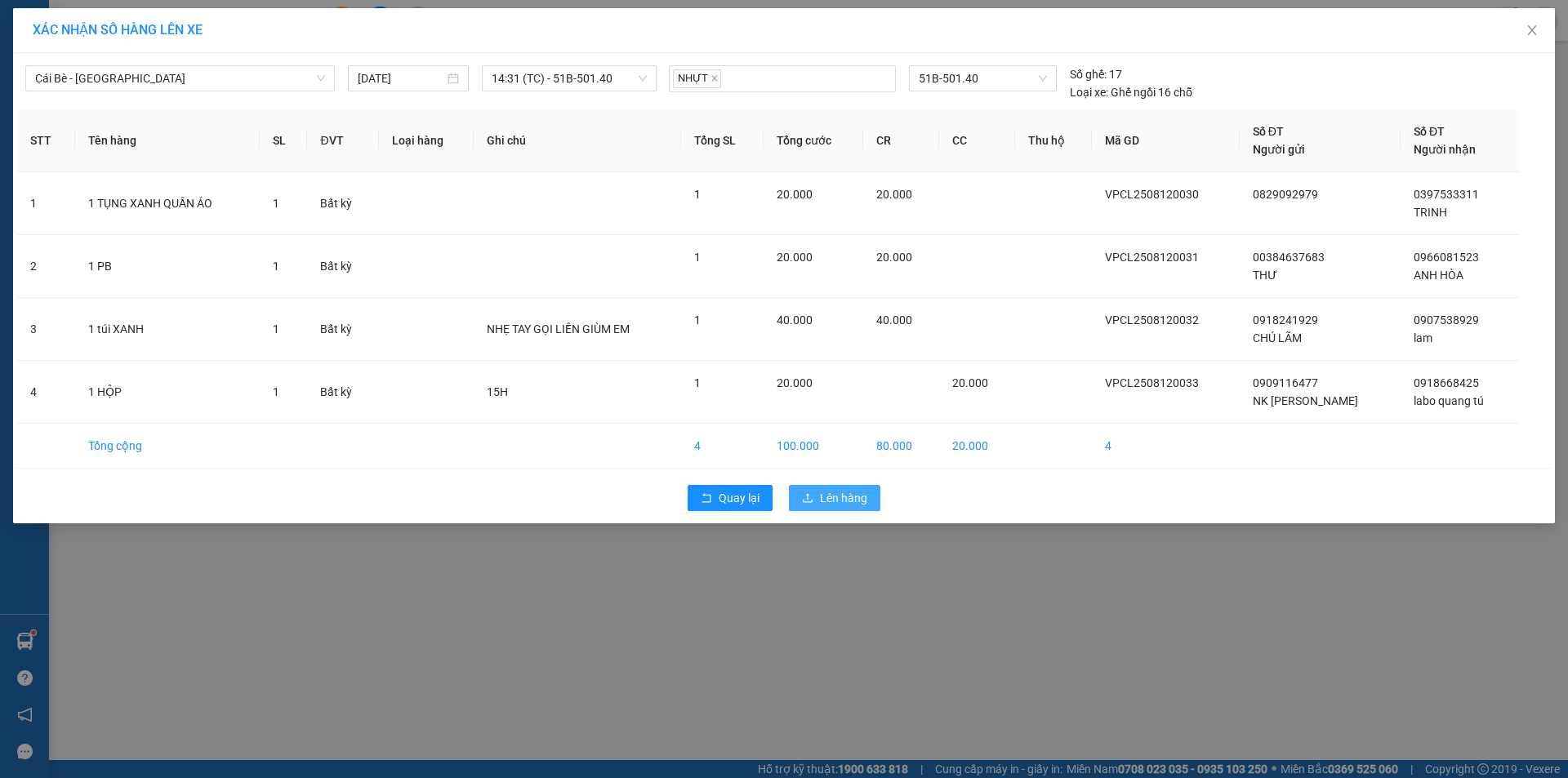
click at [839, 508] on button "Lên hàng" at bounding box center [834, 497] width 92 height 27
